Goal: Task Accomplishment & Management: Manage account settings

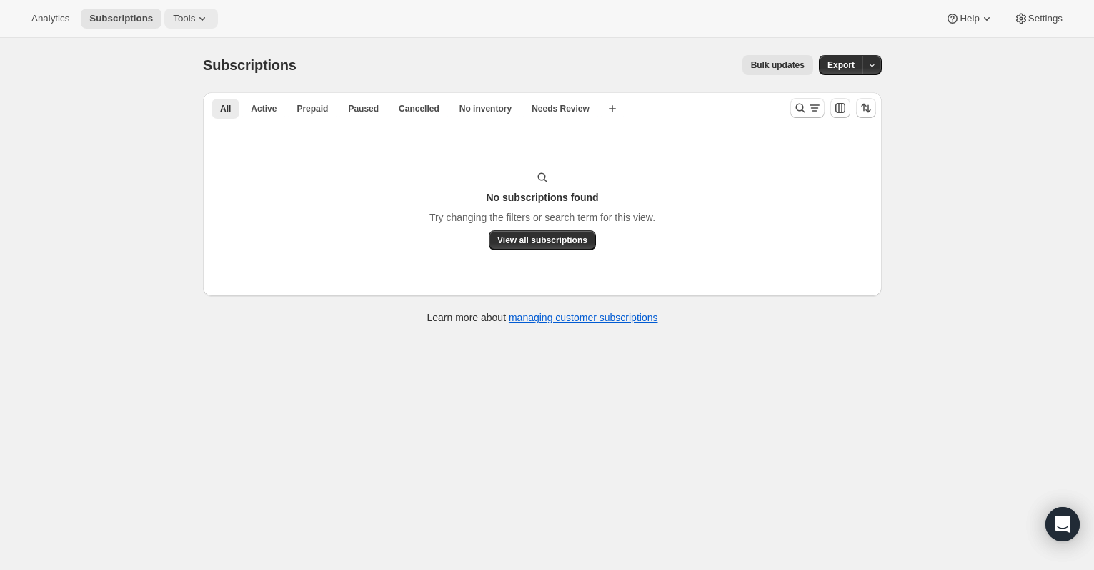
click at [192, 17] on span "Tools" at bounding box center [184, 18] width 22 height 11
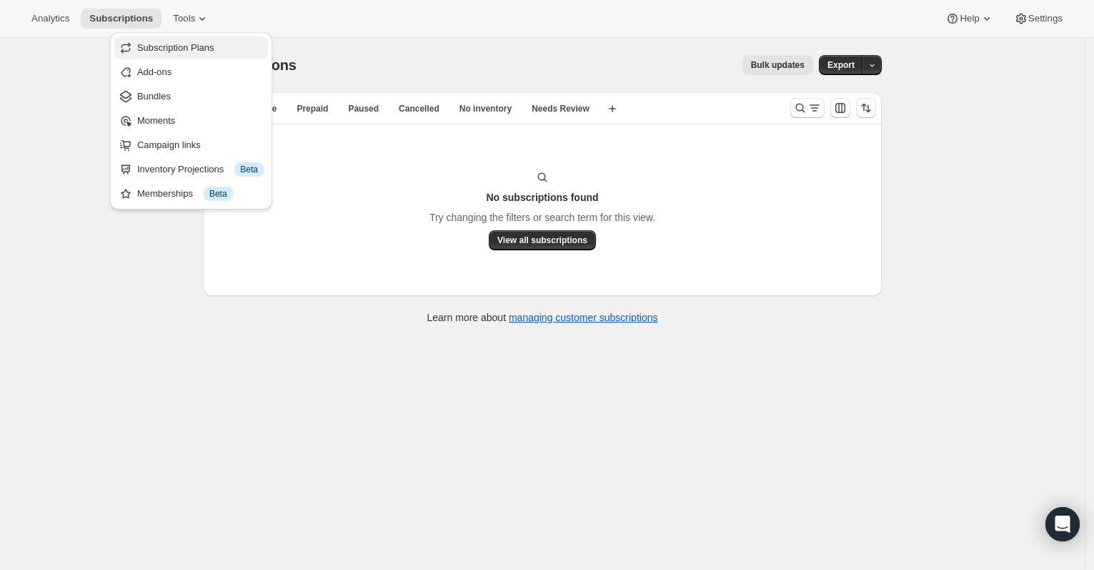
click at [199, 53] on span "Subscription Plans" at bounding box center [175, 47] width 77 height 11
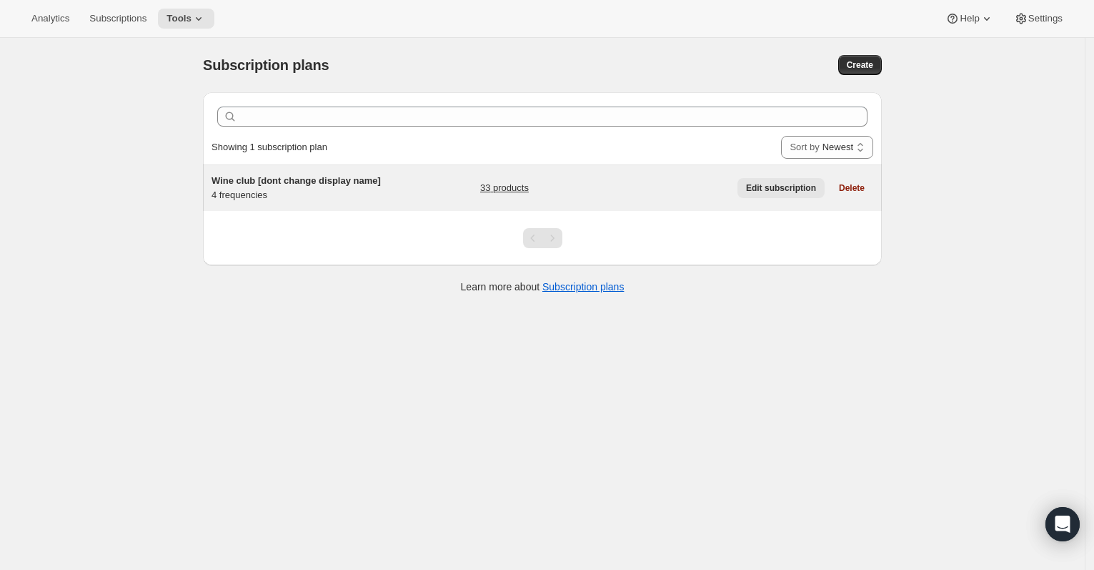
click at [759, 188] on span "Edit subscription" at bounding box center [781, 187] width 70 height 11
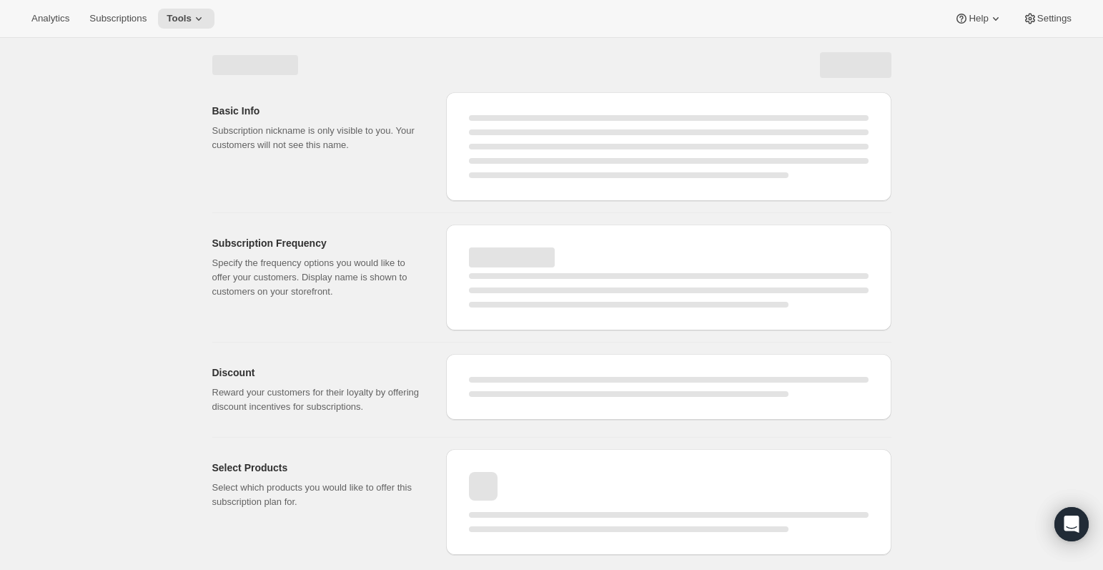
select select "WEEK"
select select "MONTH"
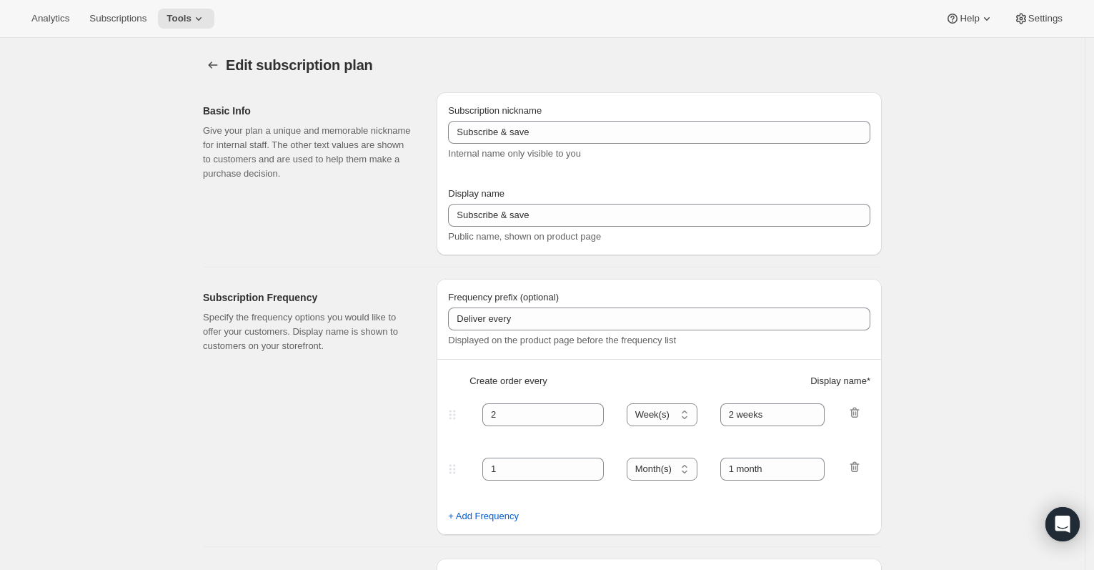
checkbox input "true"
type input "Wine club [dont change display name]"
type input "Wine club"
type input "3"
select select "MONTH"
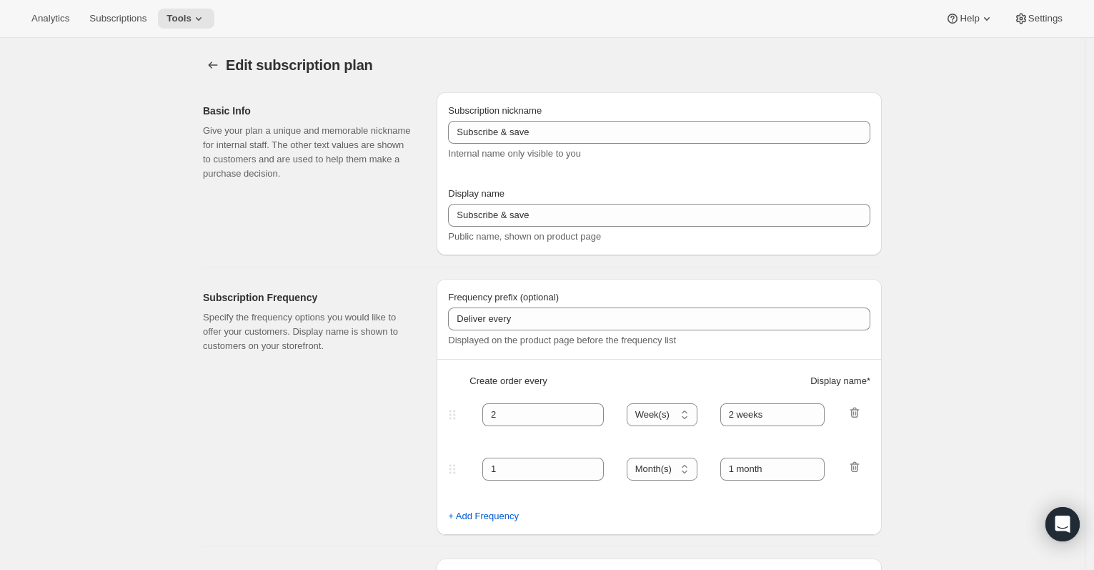
type input "3 months"
type input "4"
type input "4 months"
type input "30"
select select "MONTH"
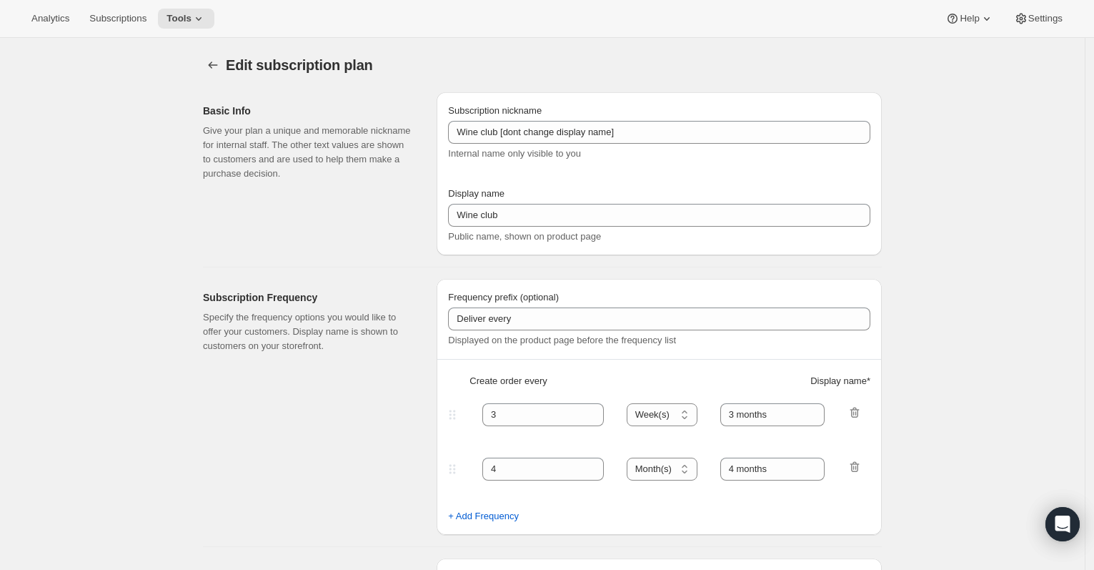
select select "MONTH"
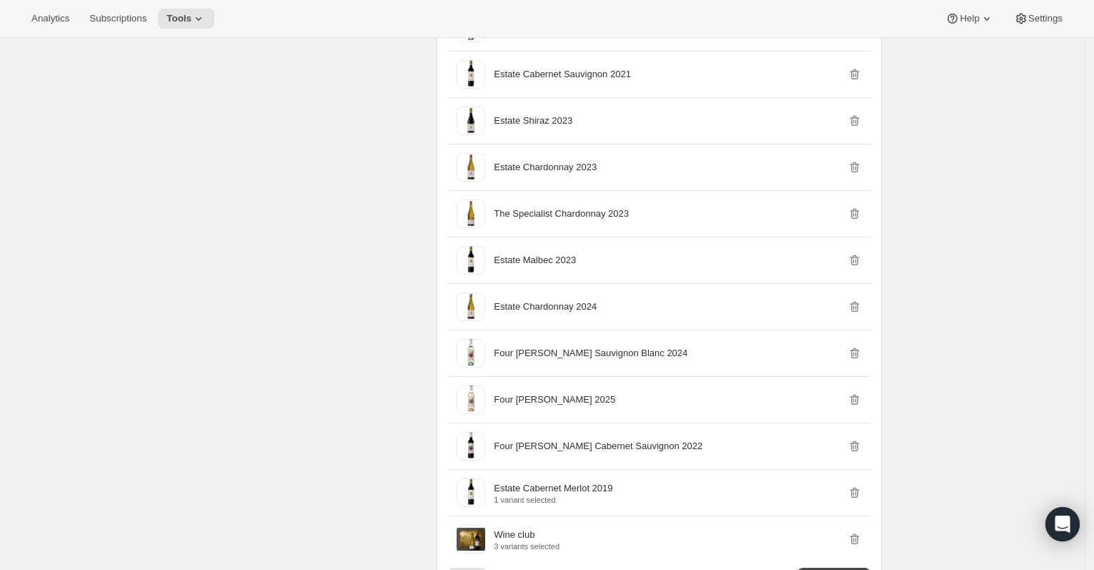
scroll to position [1652, 0]
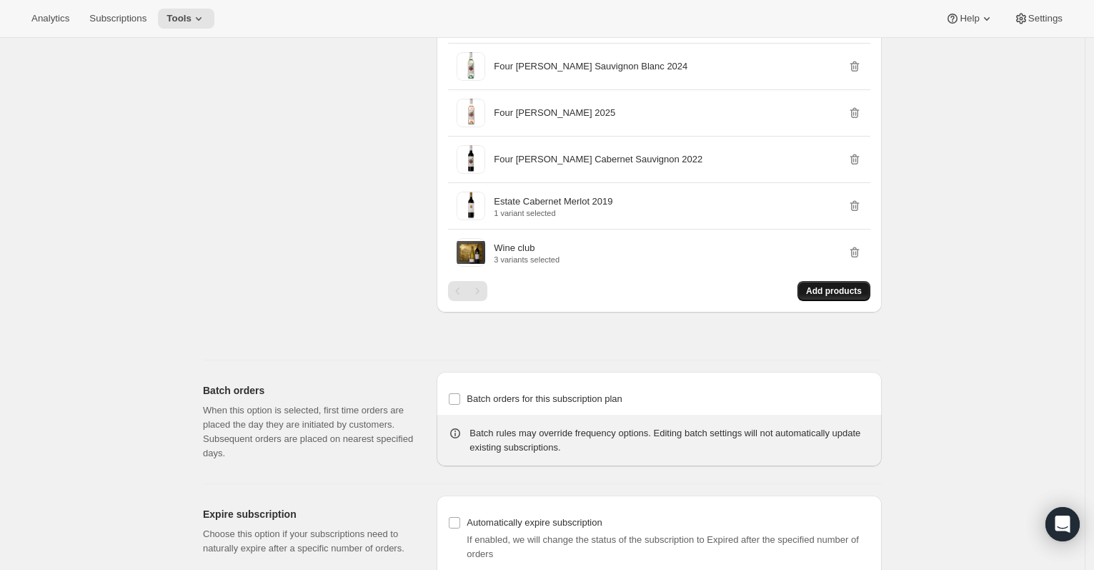
click at [843, 297] on span "Add products" at bounding box center [834, 290] width 56 height 11
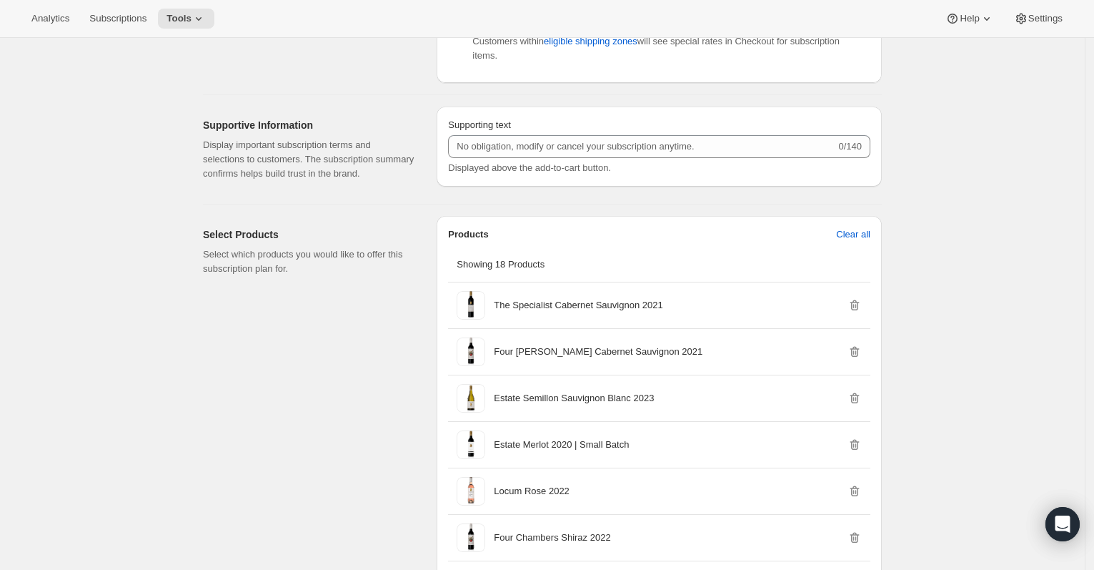
scroll to position [0, 0]
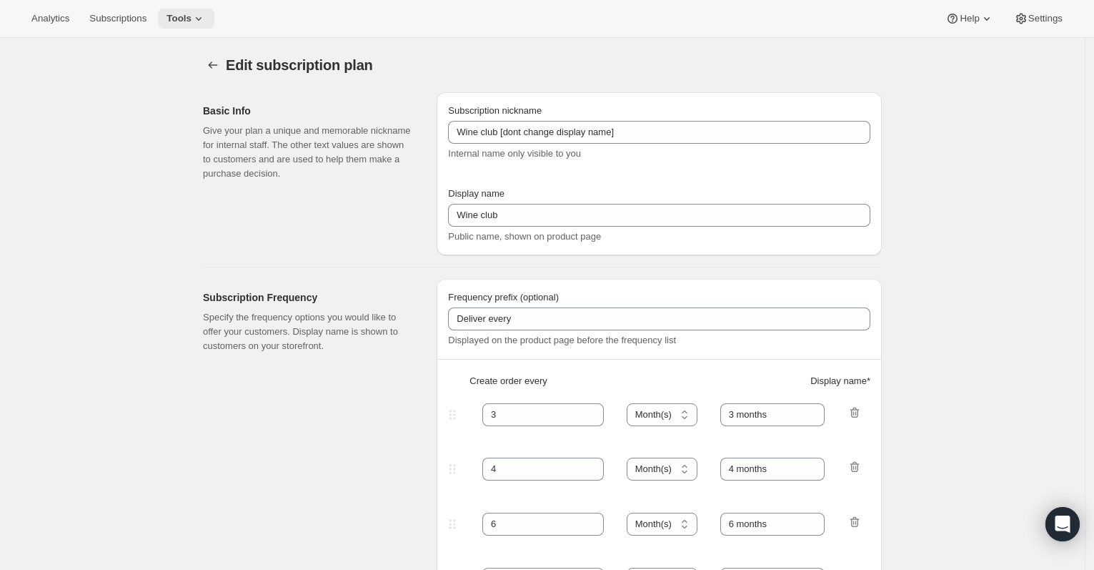
click at [203, 16] on icon at bounding box center [199, 18] width 14 height 14
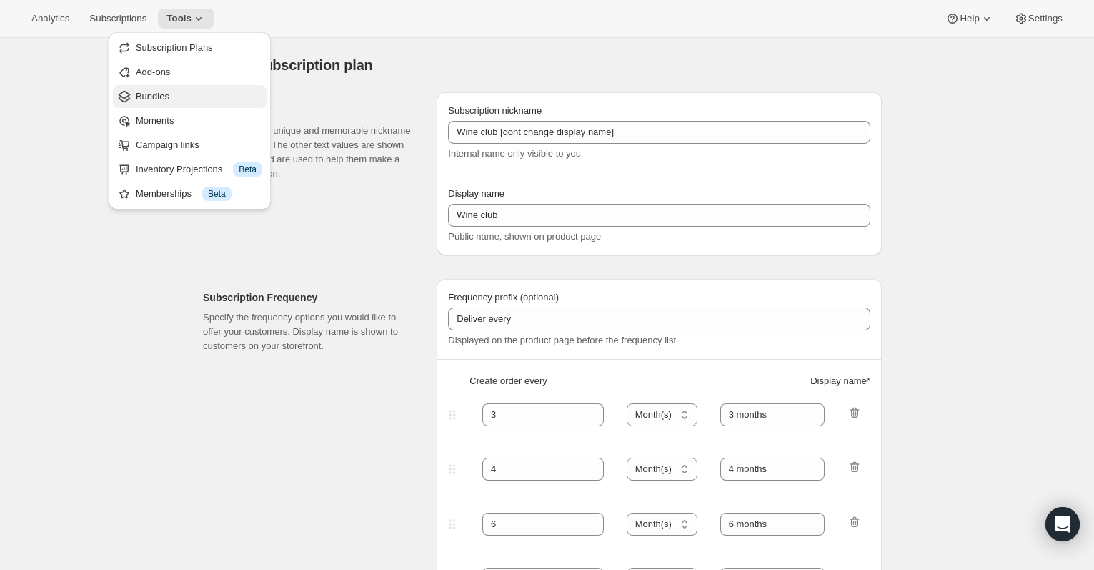
click at [184, 101] on span "Bundles" at bounding box center [199, 96] width 127 height 14
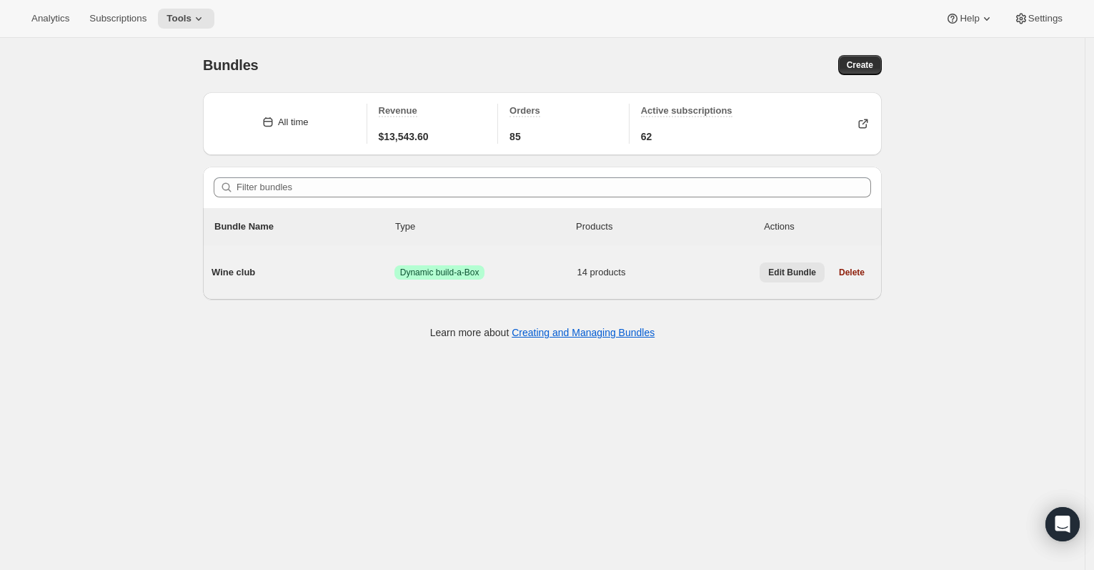
click at [795, 269] on span "Edit Bundle" at bounding box center [792, 272] width 48 height 11
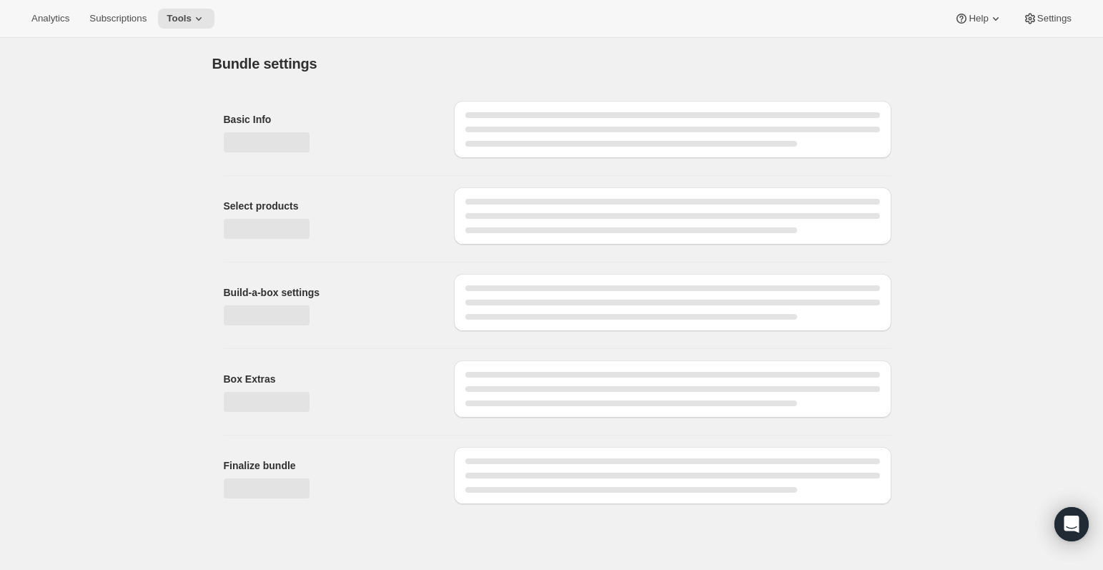
type input "Wine club"
radio input "true"
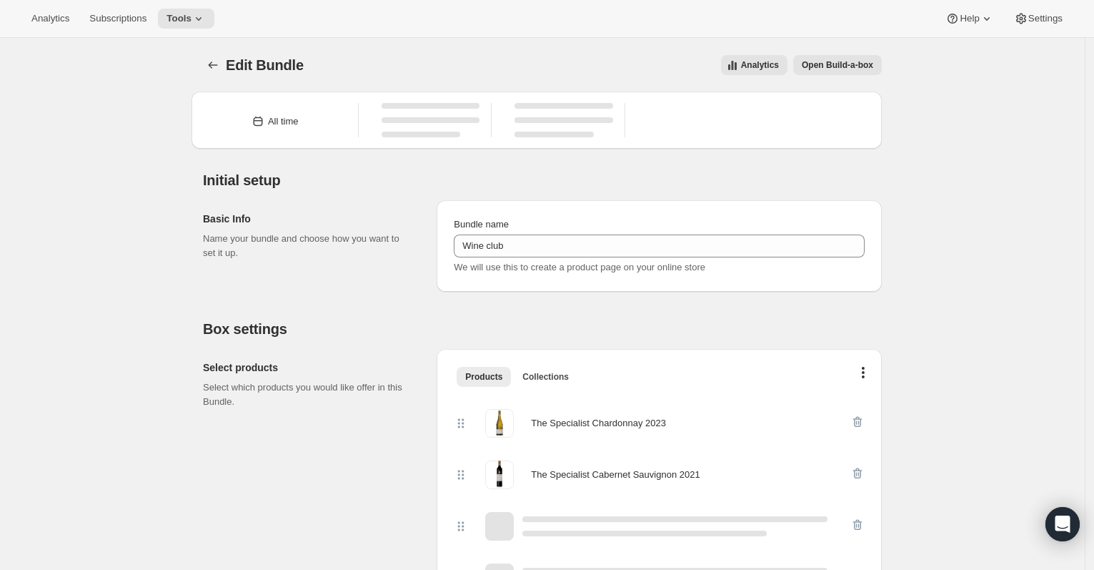
scroll to position [730, 0]
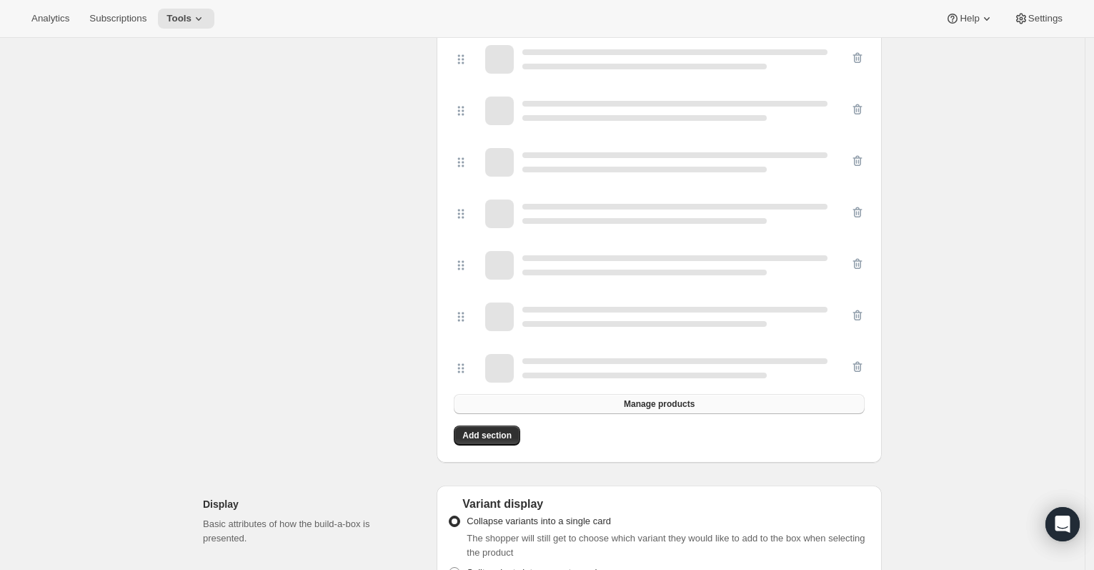
click at [632, 401] on span "Manage products" at bounding box center [659, 403] width 71 height 11
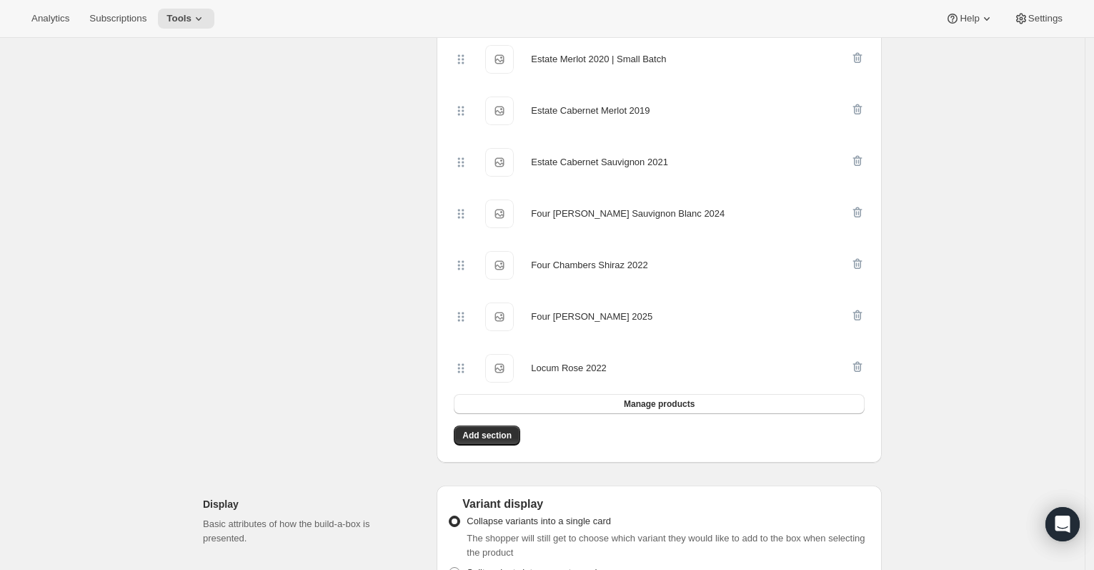
scroll to position [0, 0]
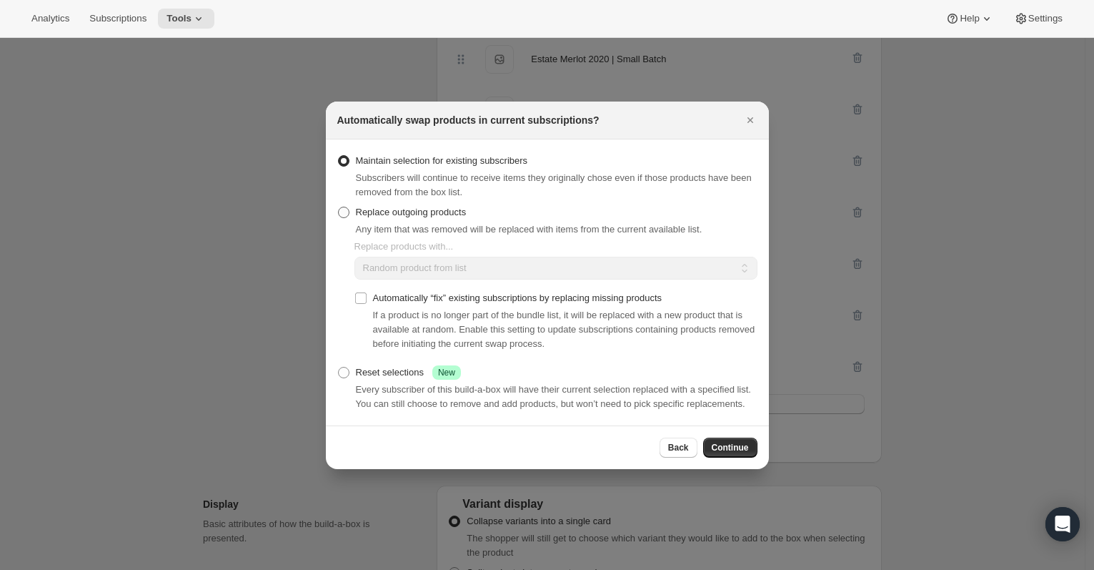
click at [440, 209] on span "Replace outgoing products" at bounding box center [411, 212] width 111 height 11
click at [339, 207] on input "Replace outgoing products" at bounding box center [338, 207] width 1 height 1
radio input "true"
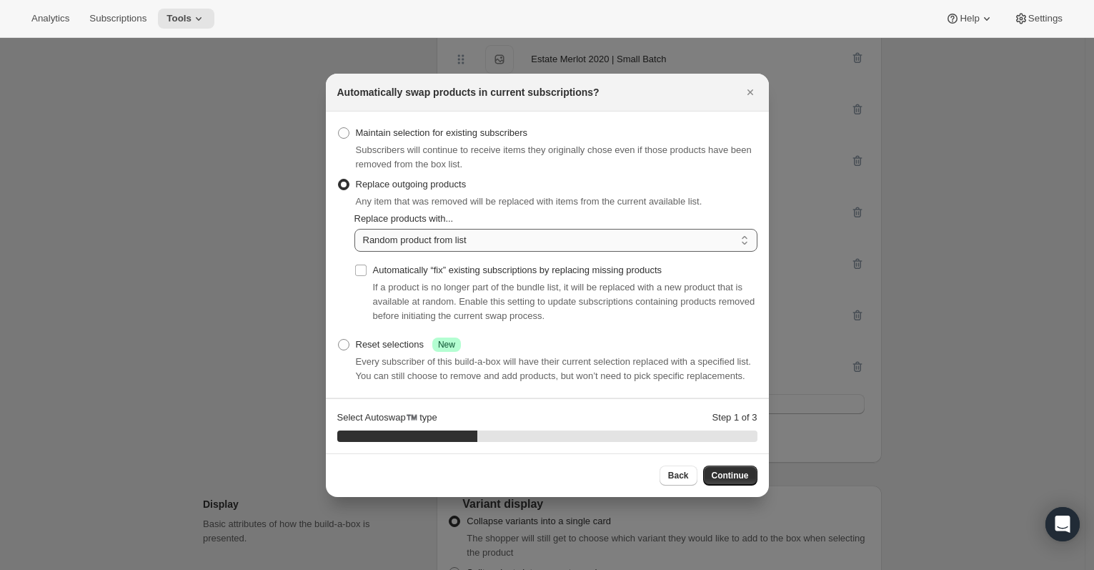
click at [445, 229] on select "Random product from list Matching product type Select specific replacements" at bounding box center [556, 240] width 403 height 23
select select "selection"
click at [355, 229] on select "Random product from list Matching product type Select specific replacements" at bounding box center [556, 240] width 403 height 23
click at [737, 479] on span "Continue" at bounding box center [730, 475] width 37 height 11
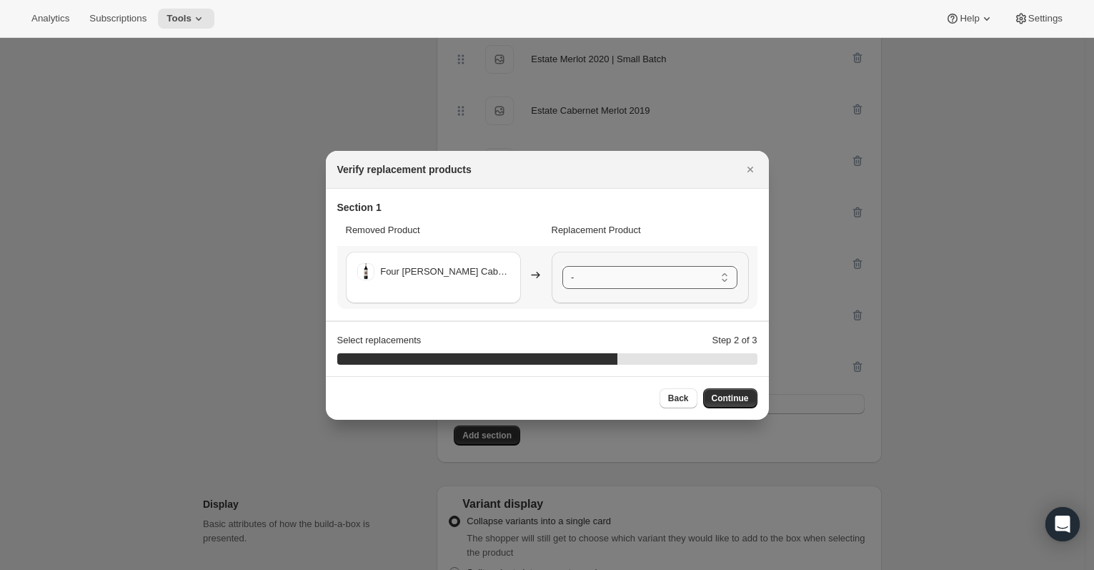
click at [648, 284] on select "- Four [PERSON_NAME] Cabernet Sauvignon 2021 - Default Title The Specialist Cha…" at bounding box center [649, 277] width 175 height 23
click at [736, 398] on span "Continue" at bounding box center [730, 397] width 37 height 11
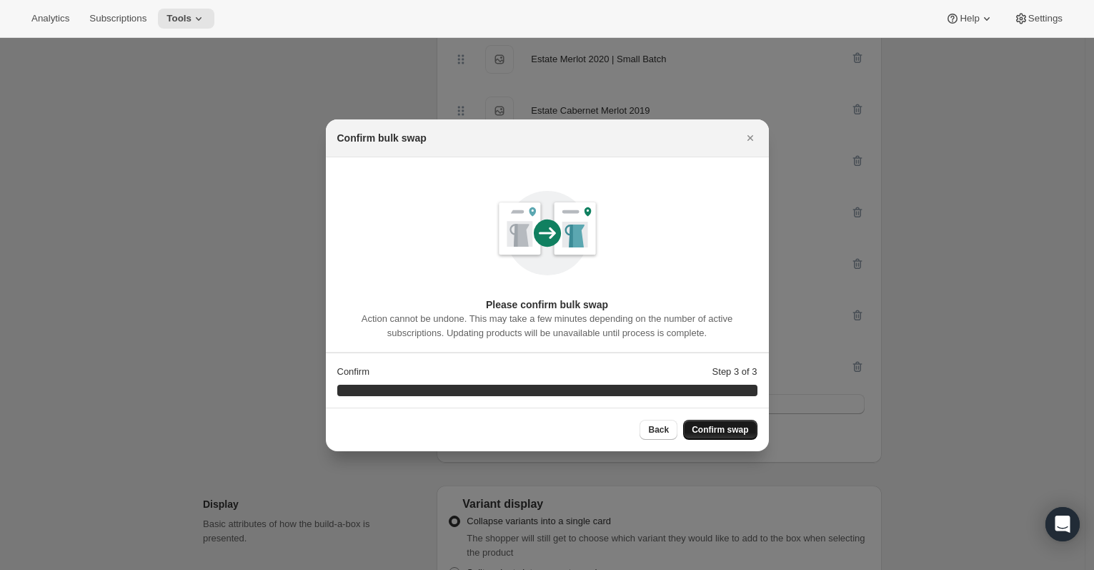
click at [730, 424] on span "Confirm swap" at bounding box center [720, 429] width 56 height 11
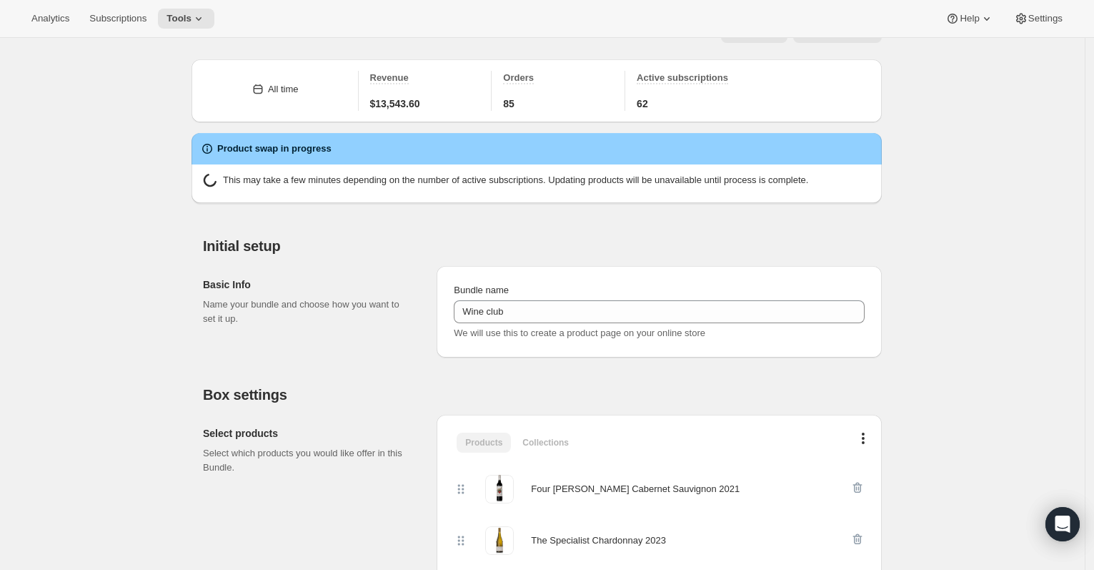
scroll to position [319, 0]
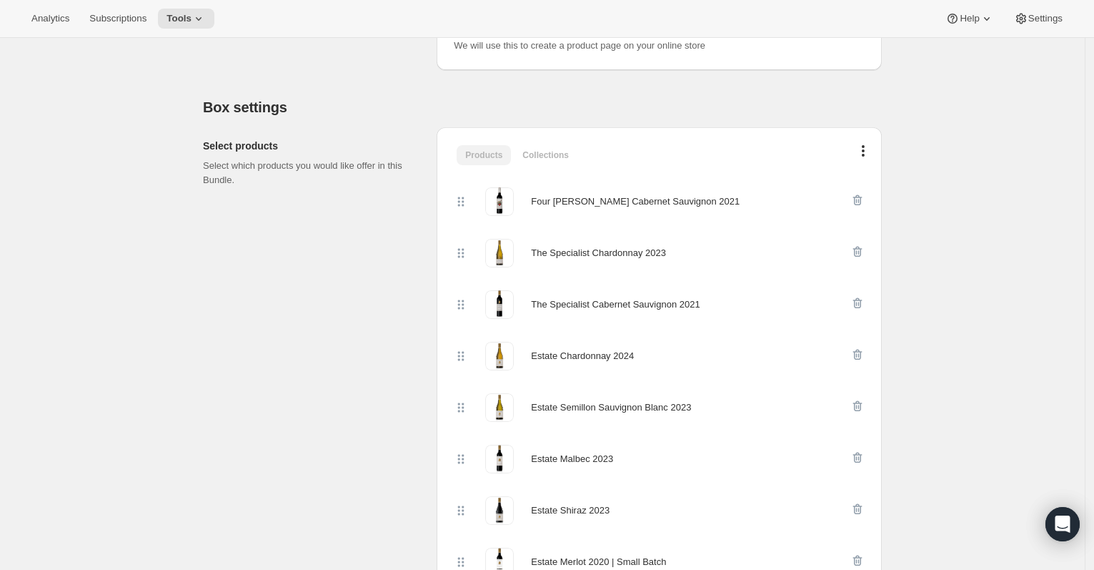
drag, startPoint x: 463, startPoint y: 253, endPoint x: 468, endPoint y: 242, distance: 11.8
click at [468, 242] on div at bounding box center [461, 253] width 14 height 29
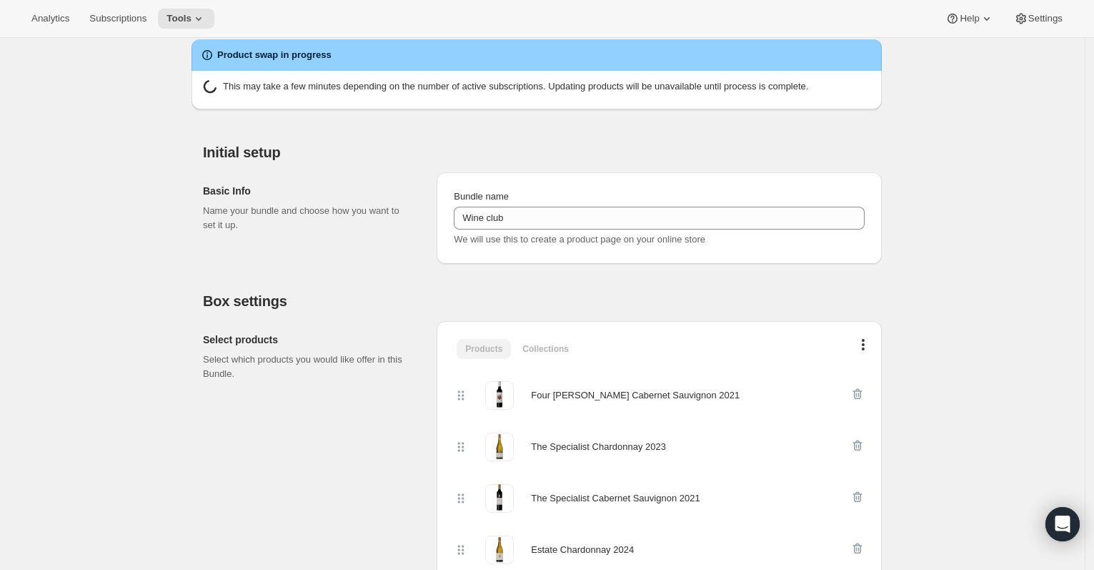
scroll to position [123, 0]
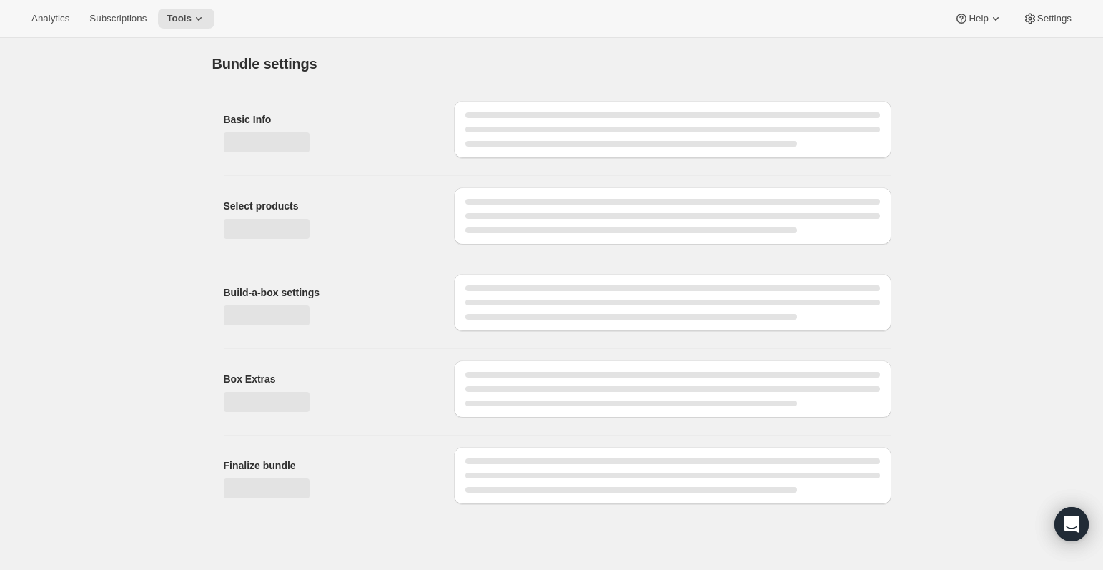
type input "Wine club"
radio input "true"
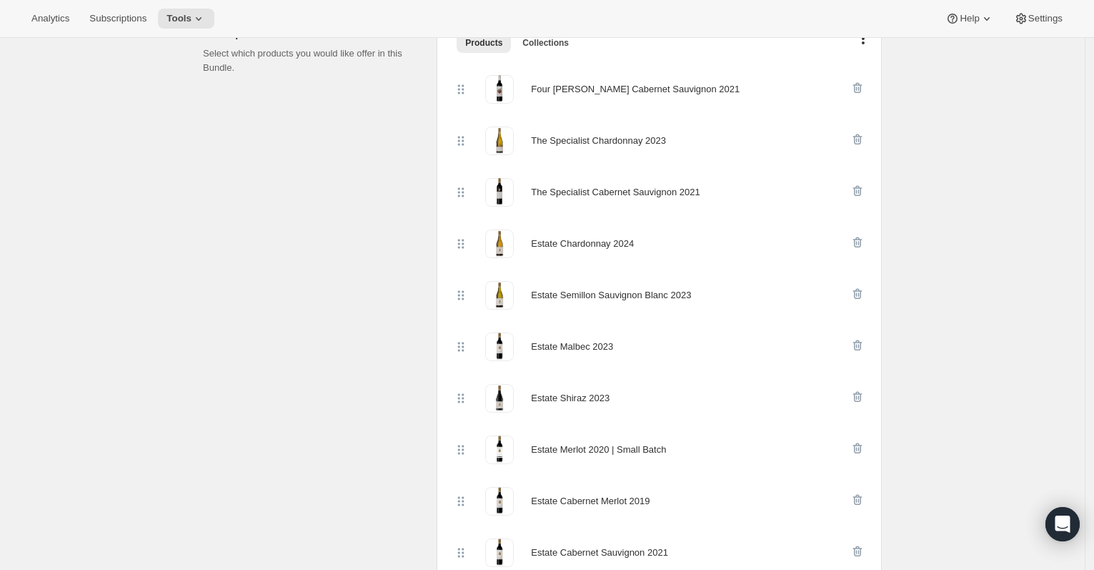
scroll to position [340, 0]
click at [474, 87] on div "Four [PERSON_NAME] Cabernet Sauvignon 2021" at bounding box center [652, 88] width 397 height 29
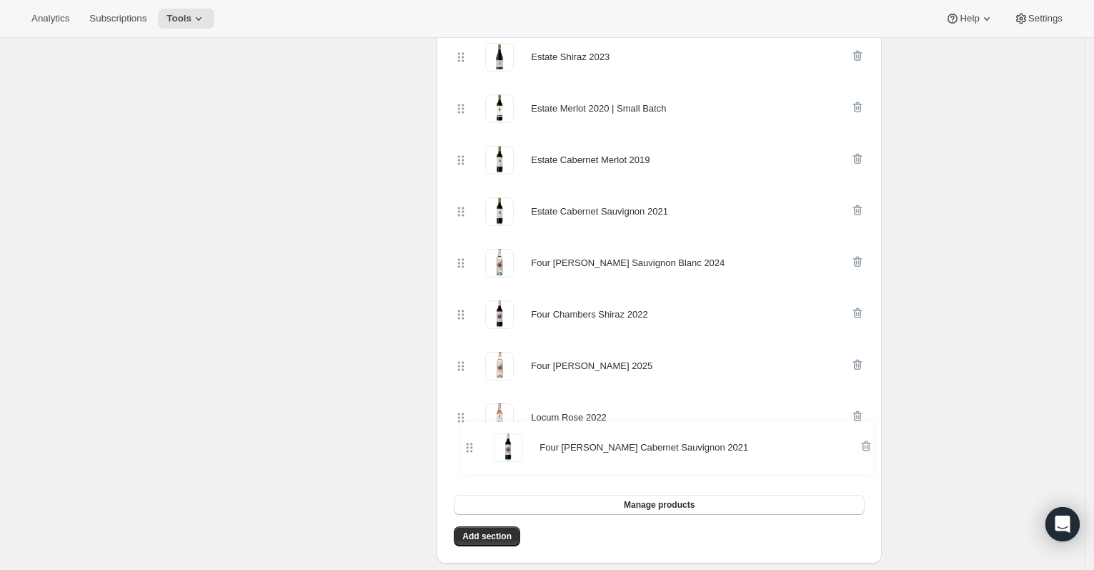
scroll to position [633, 0]
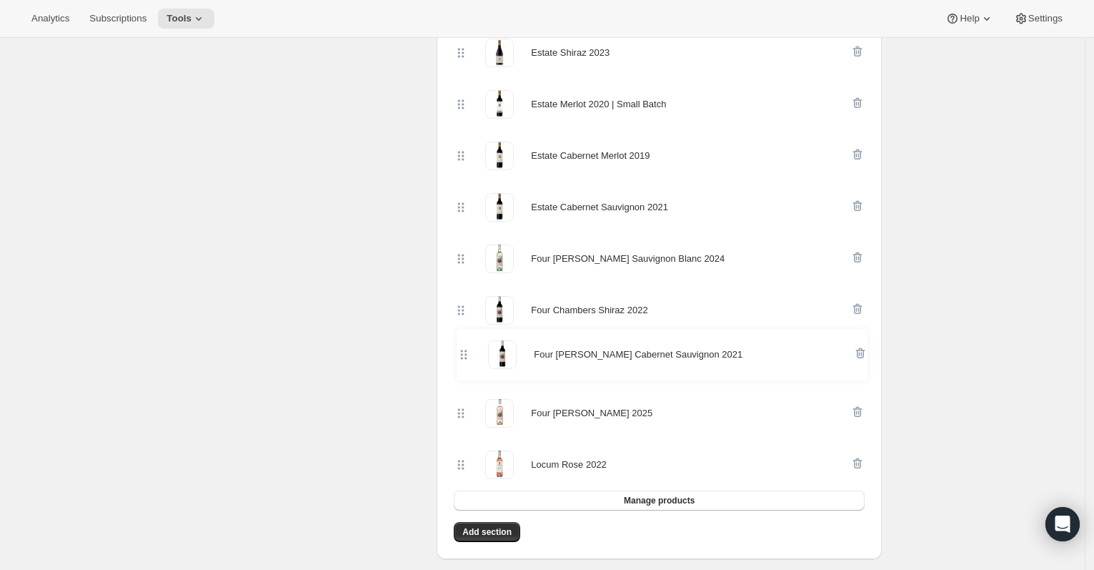
drag, startPoint x: 465, startPoint y: 89, endPoint x: 462, endPoint y: 359, distance: 270.2
click at [462, 359] on div "Four Chambers Cabernet Sauvignon 2021 The Specialist Chardonnay 2023 The Specia…" at bounding box center [659, 130] width 411 height 720
click at [499, 529] on span "Add section" at bounding box center [486, 531] width 49 height 11
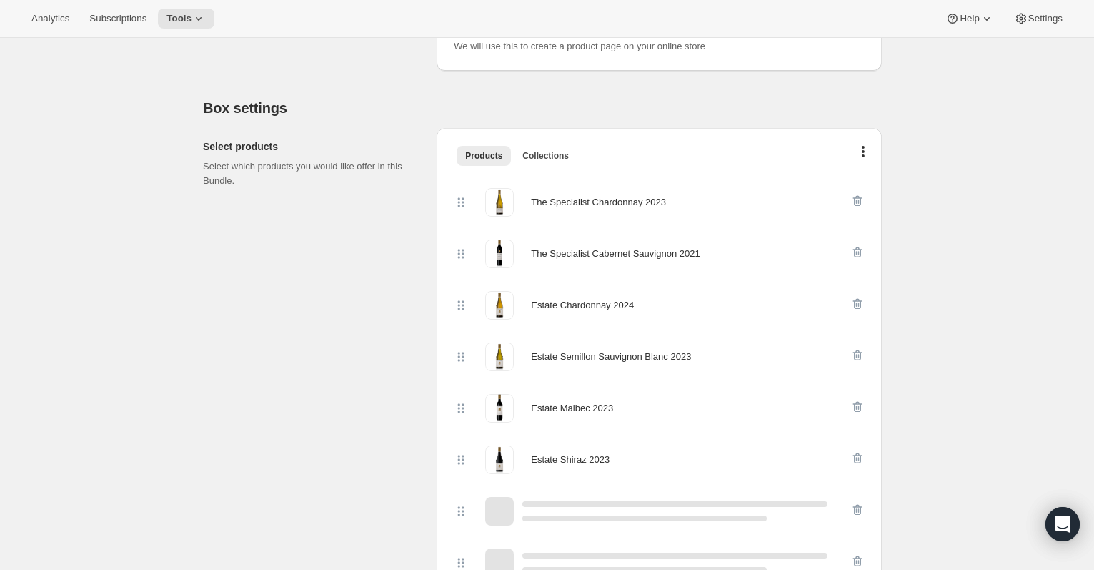
scroll to position [641, 0]
